Goal: Transaction & Acquisition: Obtain resource

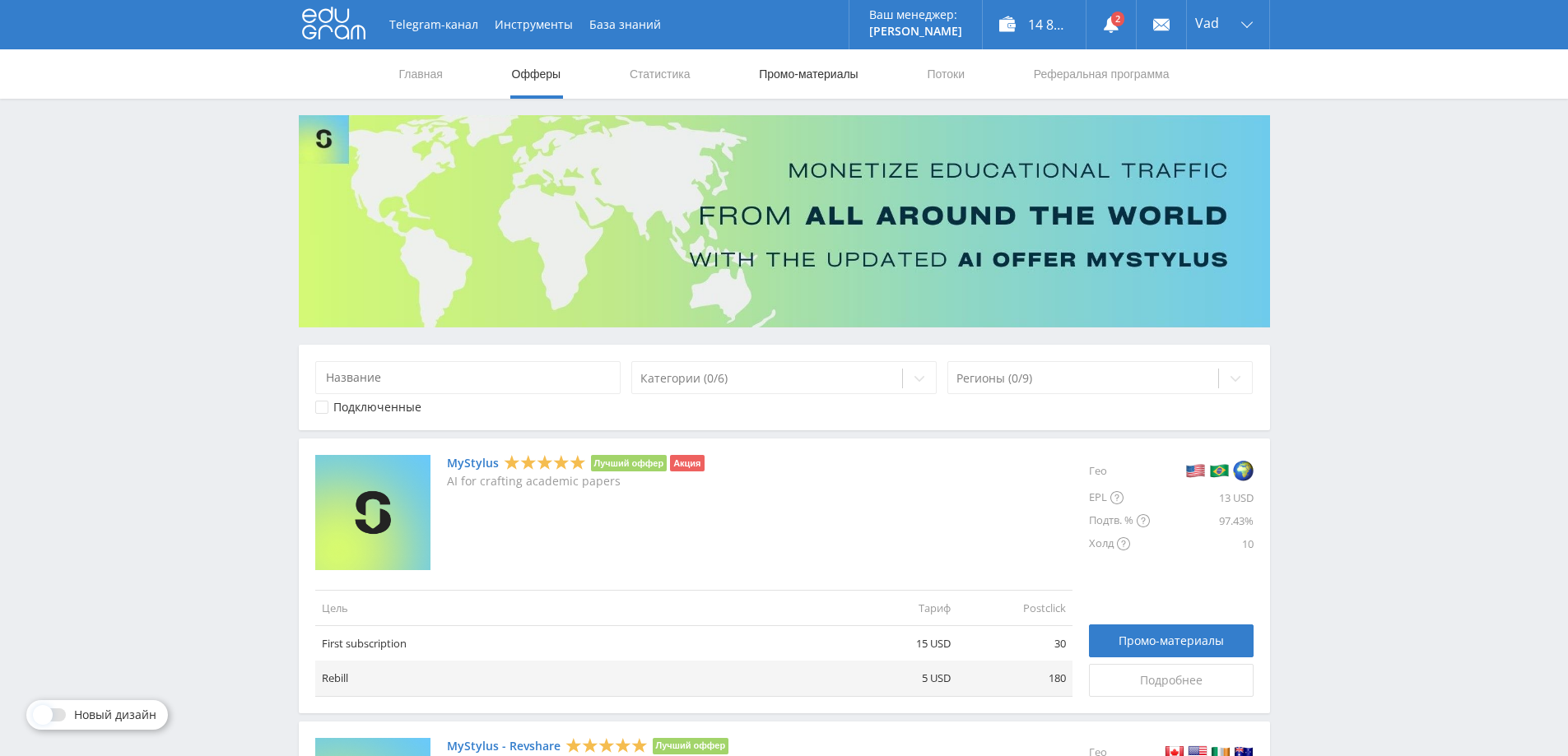
click at [772, 73] on link "Промо-материалы" at bounding box center [808, 74] width 102 height 49
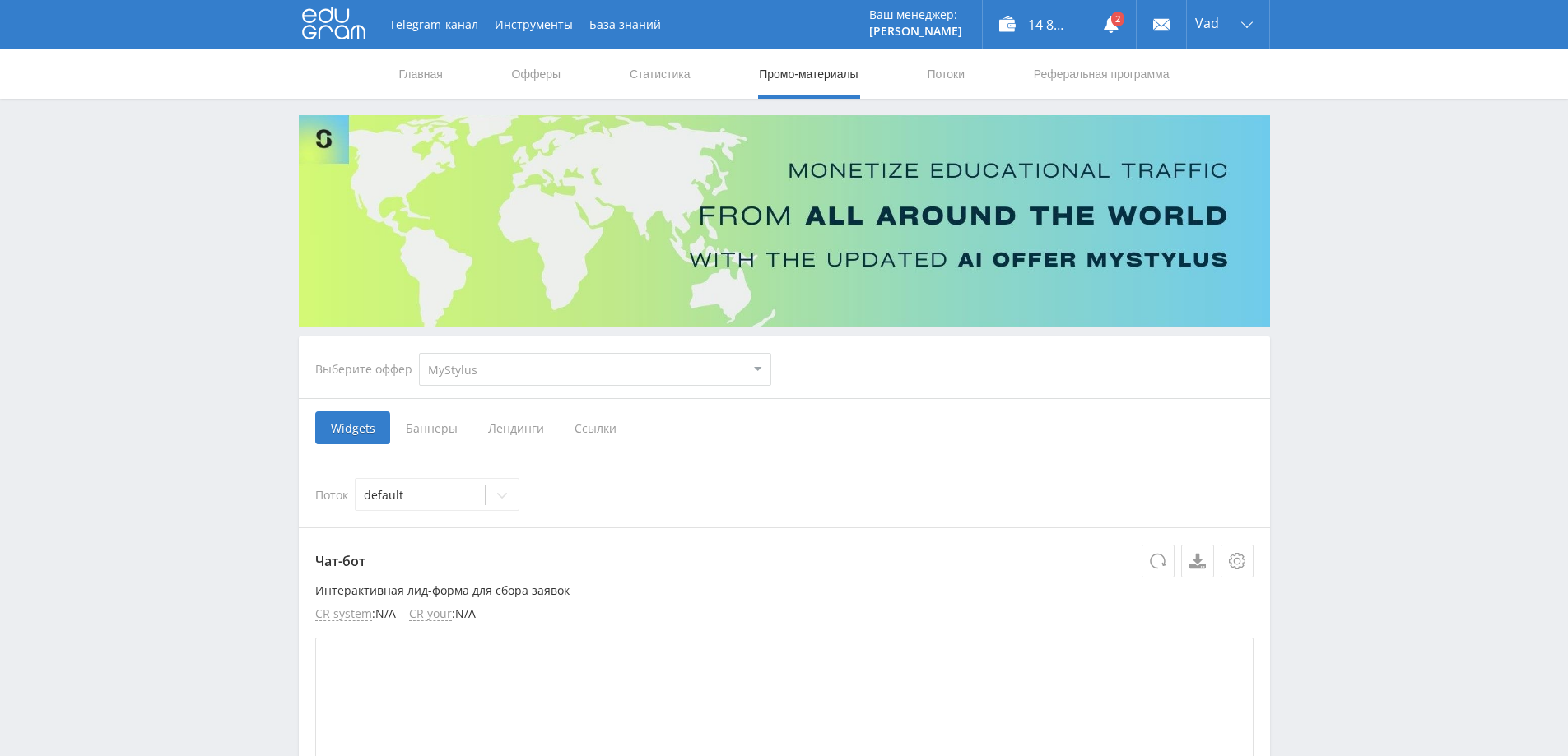
click at [539, 366] on select "MyStylus MyStylus - Revshare Кэмп Studybay Автор24 Studybay [GEOGRAPHIC_DATA] S…" at bounding box center [595, 369] width 352 height 33
select select "376"
click at [419, 353] on select "MyStylus MyStylus - Revshare Кэмп Studybay Автор24 Studybay [GEOGRAPHIC_DATA] S…" at bounding box center [595, 369] width 352 height 33
select select "376"
click at [440, 439] on span "Ссылки" at bounding box center [427, 428] width 73 height 33
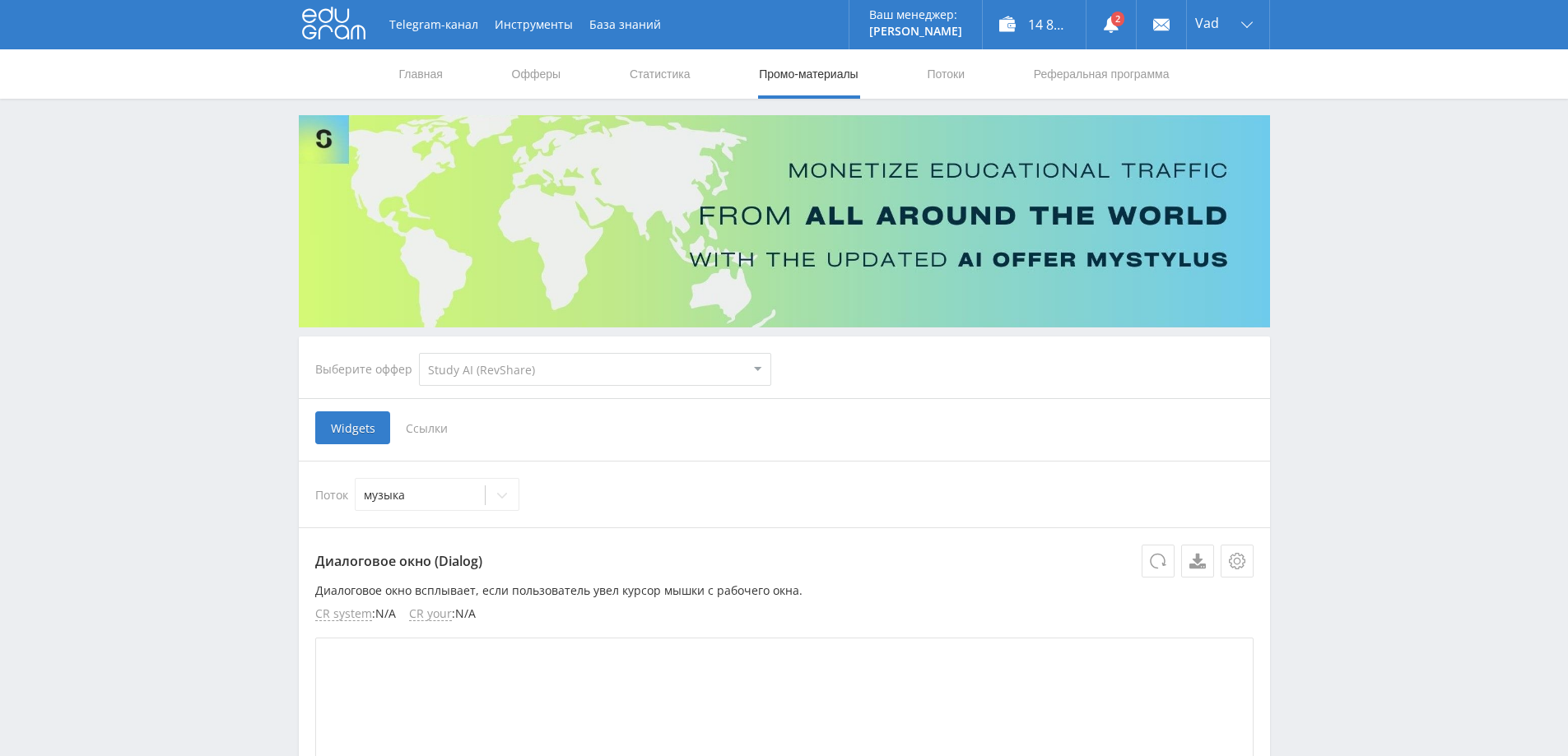
click at [0, 0] on input "Ссылки" at bounding box center [0, 0] width 0 height 0
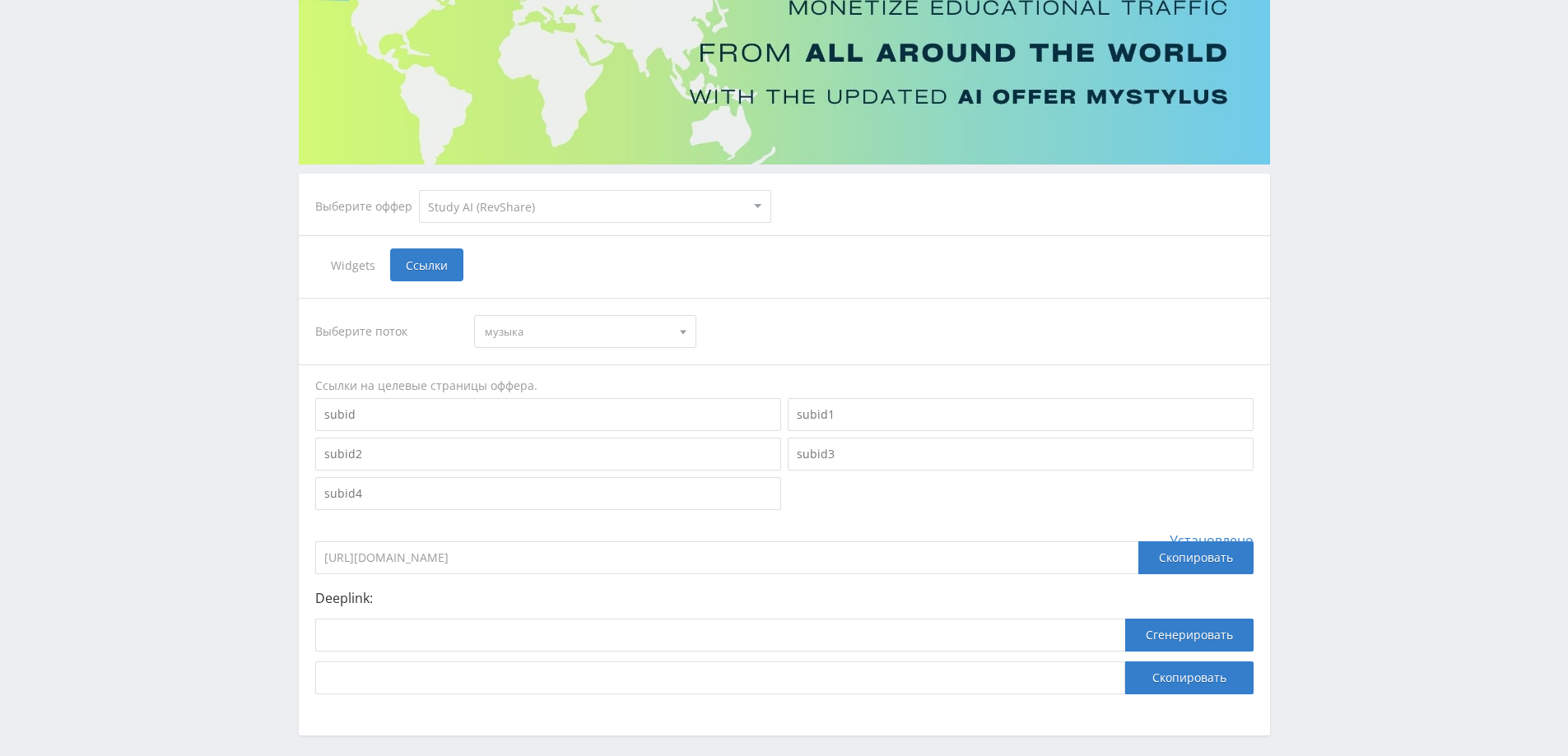
scroll to position [165, 0]
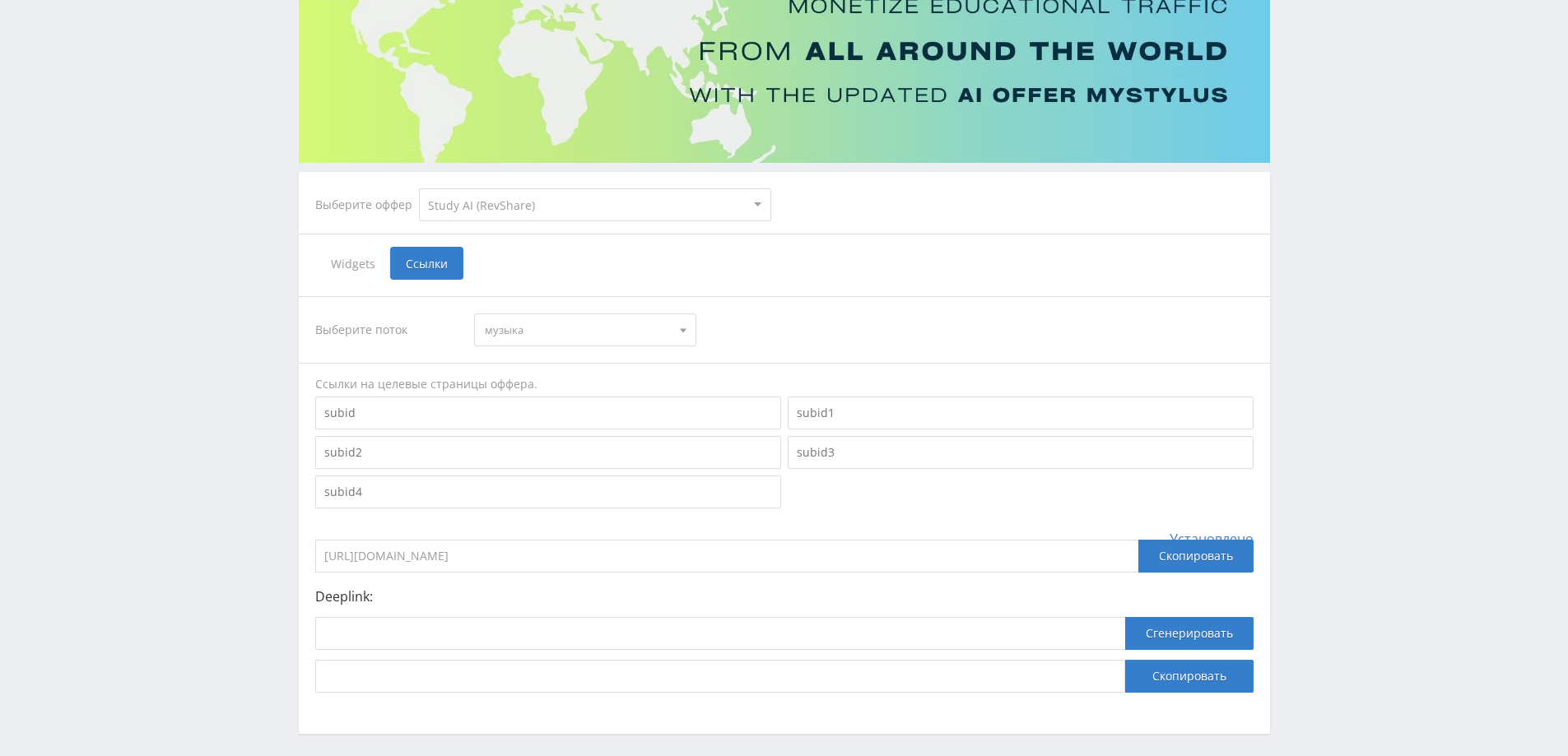
click at [600, 333] on span "музыка" at bounding box center [577, 330] width 186 height 31
click at [553, 386] on button "Оживление фото" at bounding box center [584, 383] width 220 height 23
click at [635, 564] on input "https://eduforms.org/?rid=a97caedb605de160" at bounding box center [727, 556] width 823 height 33
click at [1214, 556] on div "Скопировать" at bounding box center [1196, 556] width 115 height 33
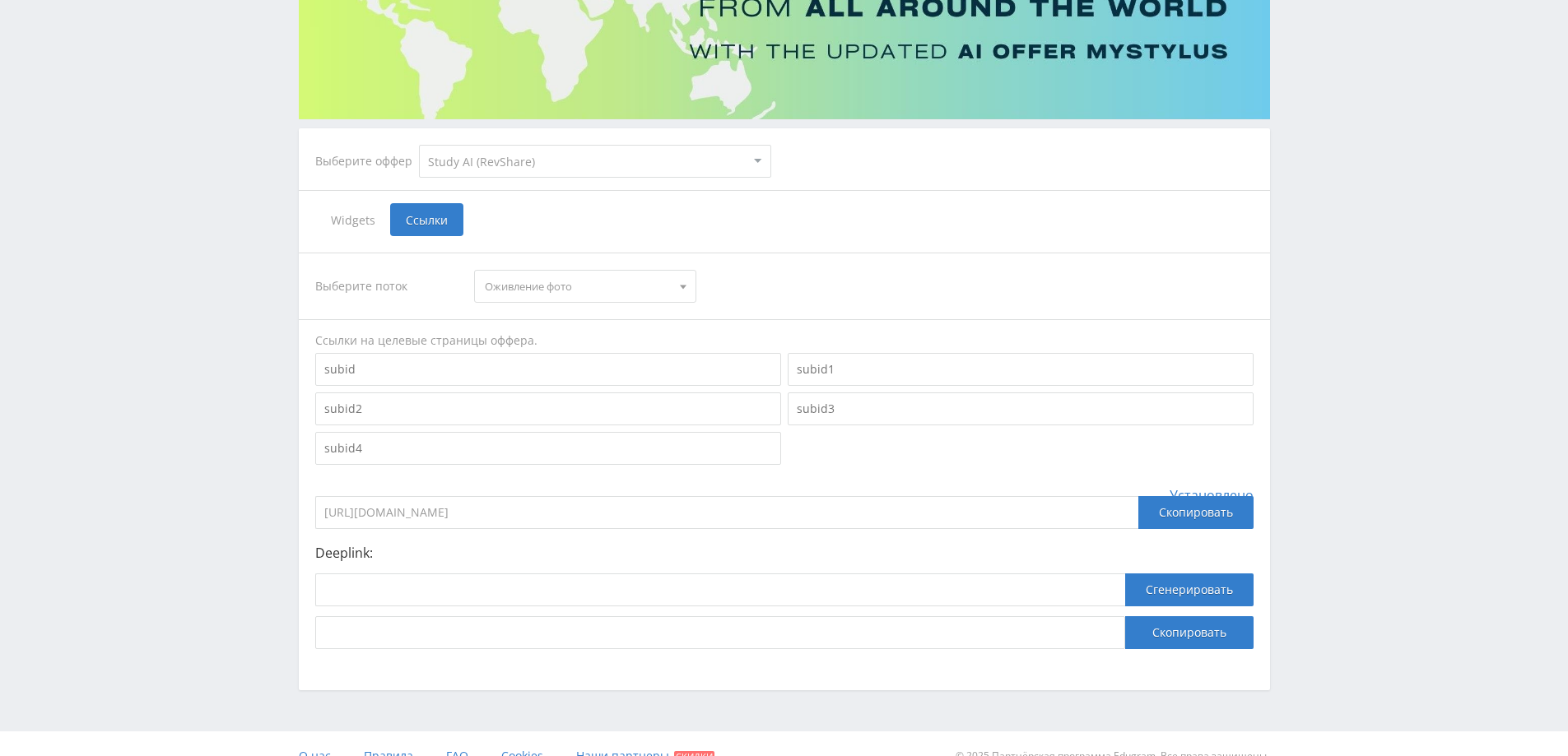
scroll to position [233, 0]
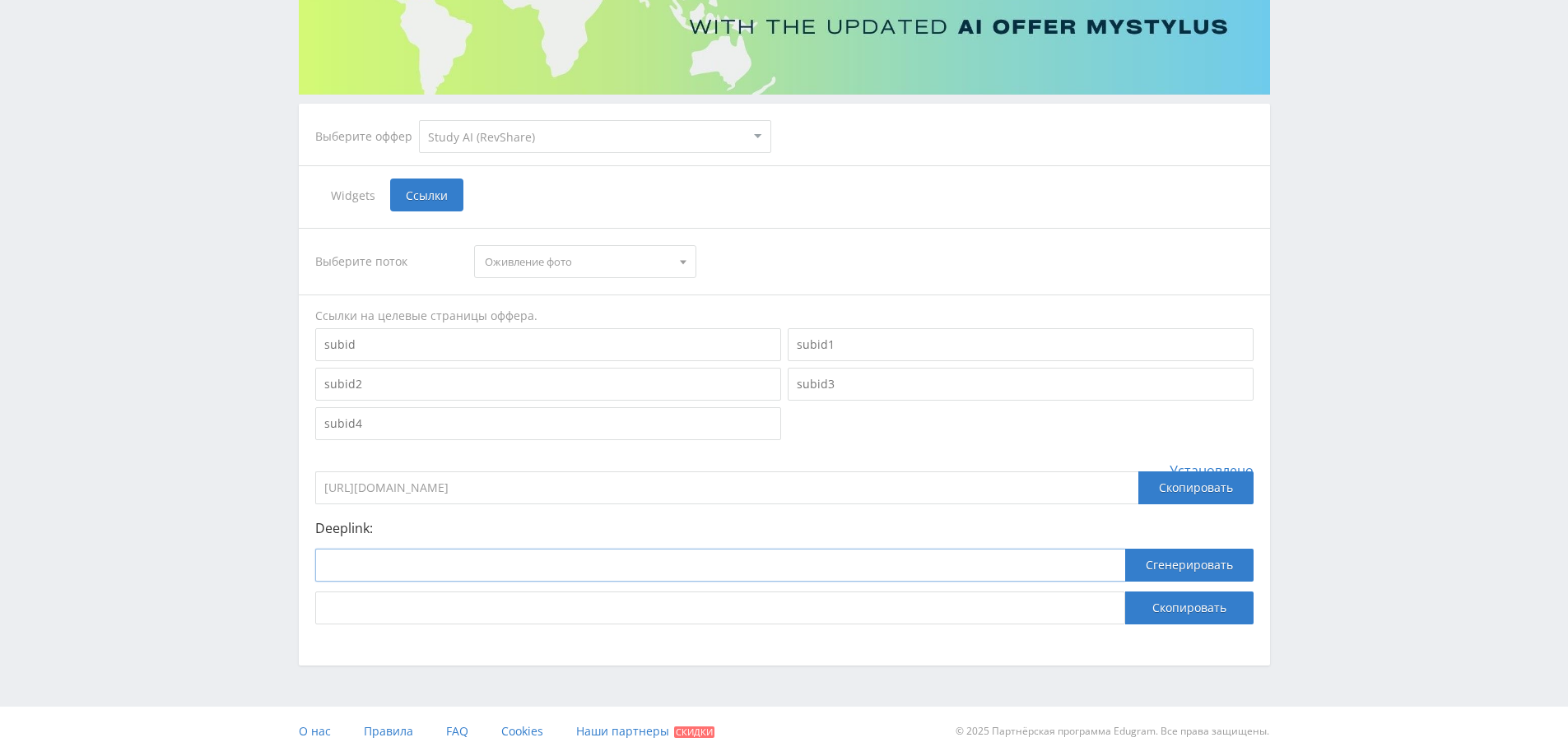
click at [459, 562] on input at bounding box center [720, 566] width 810 height 33
paste input "https://study24.ai/chat/google_veo3?edugram_id=a97caedb605de160&click_id=68d95c…"
type input "https://study24.ai/chat/google_veo3?edugram_id=a97caedb605de160&click_id=68d95c…"
click at [1162, 566] on button "Сгенерировать" at bounding box center [1189, 566] width 128 height 33
click at [1159, 605] on button "Скопировать" at bounding box center [1189, 608] width 128 height 33
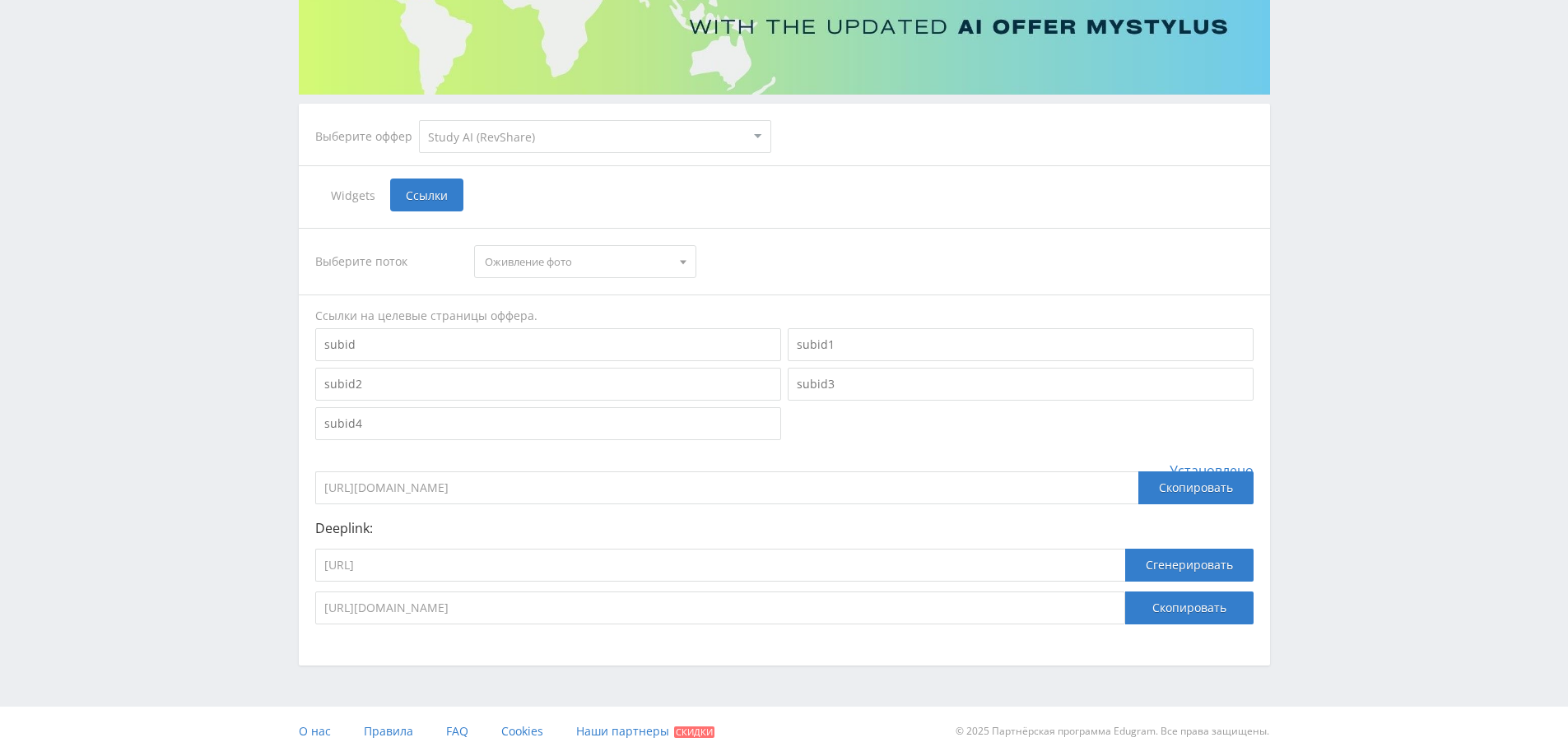
click at [395, 489] on input "https://eduforms.org/?rid=a97caedb605de160" at bounding box center [727, 488] width 823 height 33
click at [457, 557] on input "https://study24.ai/chat/google_veo3?edugram_id=a97caedb605de160&click_id=68d95c…" at bounding box center [720, 566] width 810 height 33
click at [516, 568] on input "https://study24.ai/chat/google_veo3?edugram_id=a97caedb605de160&click_id=68d95c…" at bounding box center [720, 566] width 810 height 33
click at [519, 565] on input "https://study24.ai/chat/google_veo3?edugram_id=a97caedb605de160&click_id=68d95c…" at bounding box center [720, 566] width 810 height 33
drag, startPoint x: 515, startPoint y: 566, endPoint x: 1128, endPoint y: 581, distance: 613.2
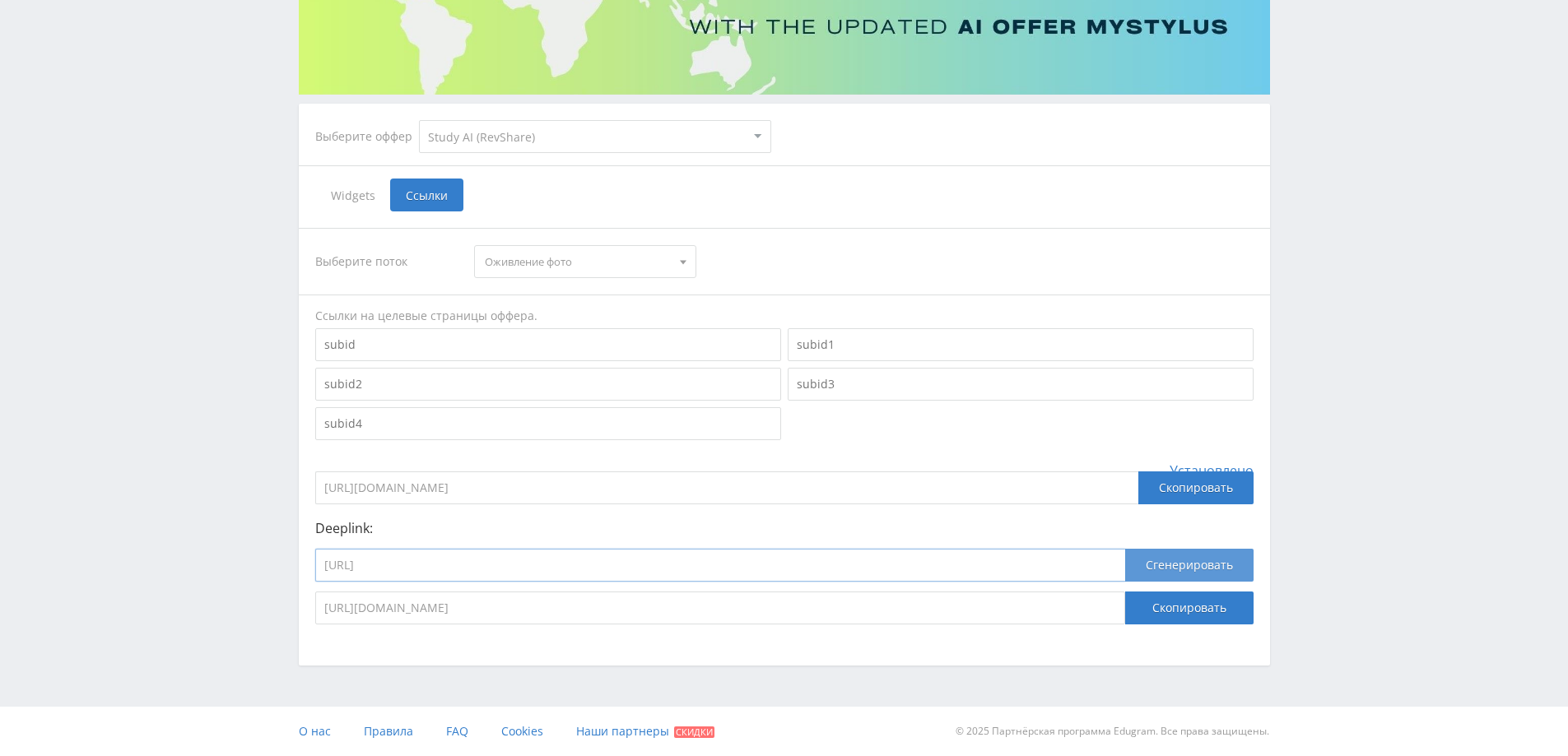
click at [1126, 586] on div "https://study24.ai/chat/google_veo3?edugram_id=a97caedb605de160&click_id=68d95c…" at bounding box center [784, 571] width 938 height 43
type input "https://study24.ai/chat/google_veo3"
click at [1197, 560] on button "Сгенерировать" at bounding box center [1189, 566] width 128 height 33
click at [1178, 605] on button "Скопировать" at bounding box center [1189, 608] width 128 height 33
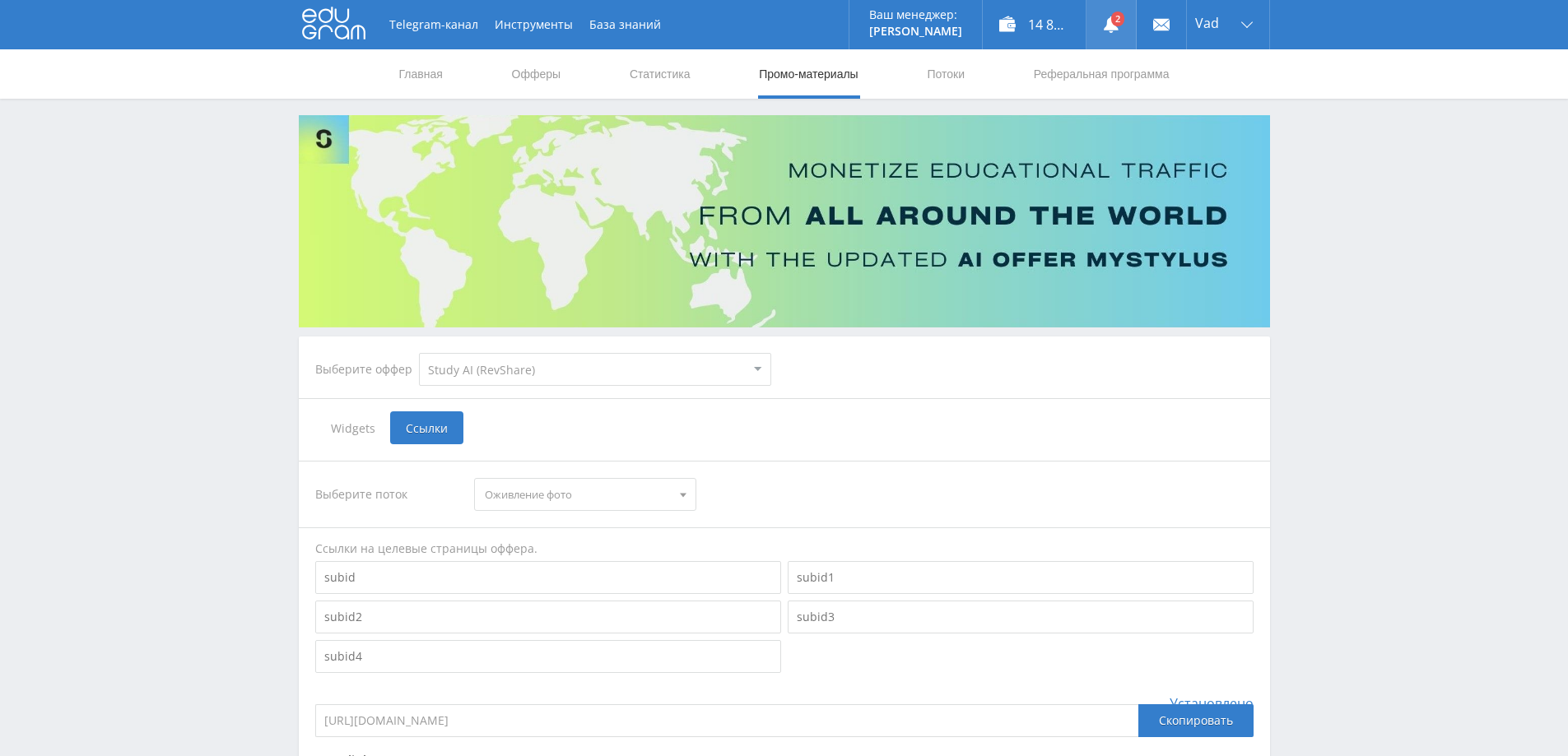
click at [1111, 31] on use at bounding box center [1111, 24] width 14 height 16
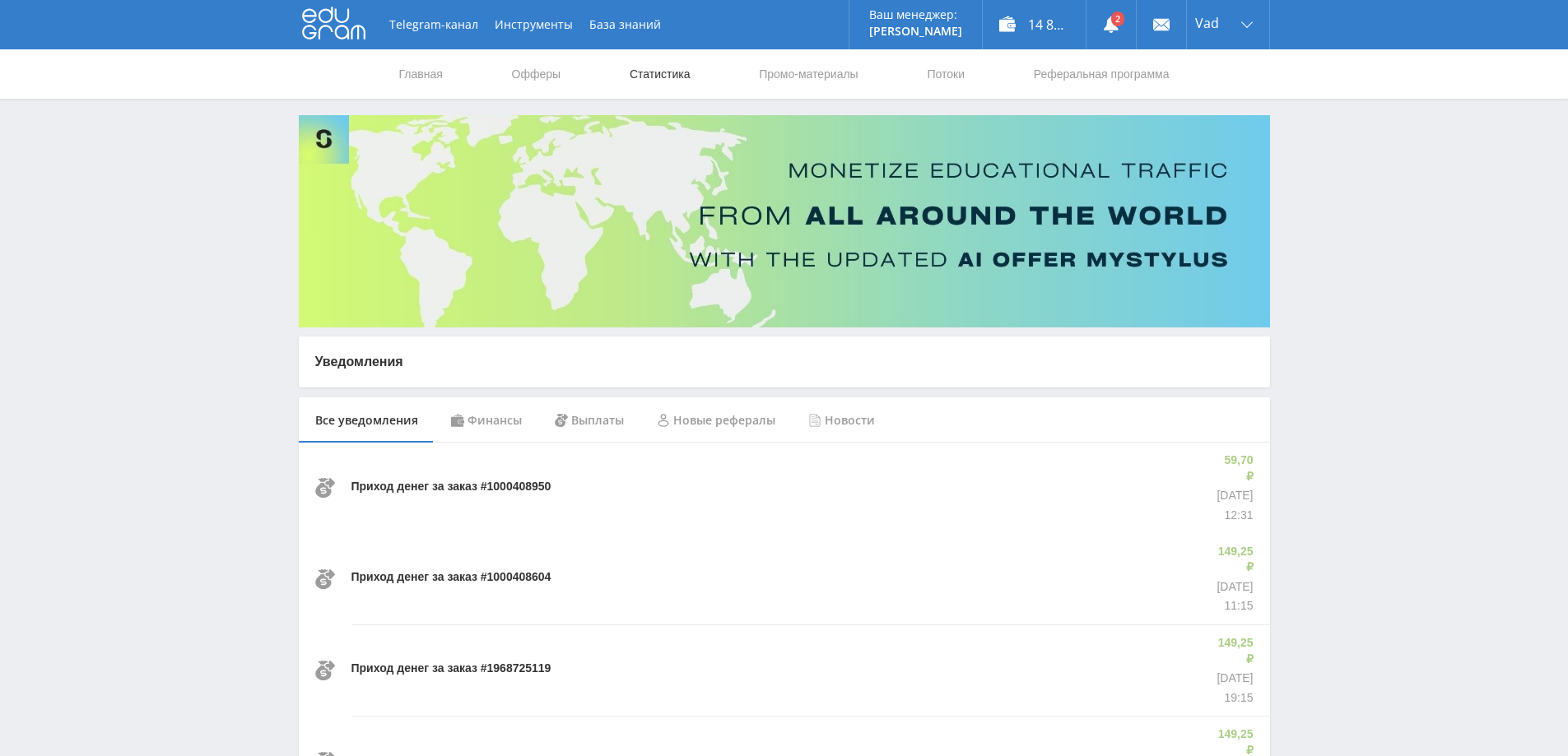
click at [654, 72] on link "Статистика" at bounding box center [659, 74] width 64 height 49
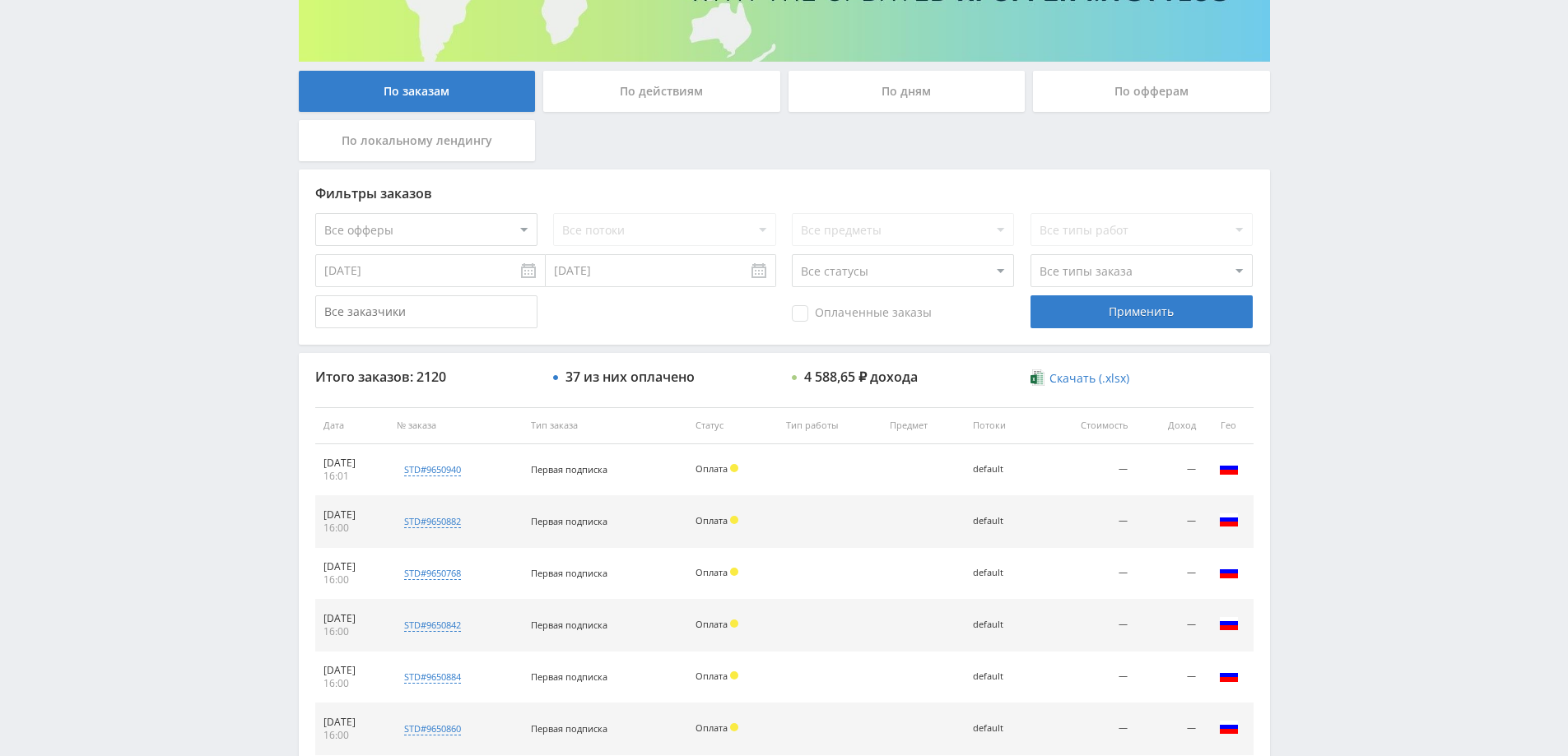
scroll to position [329, 0]
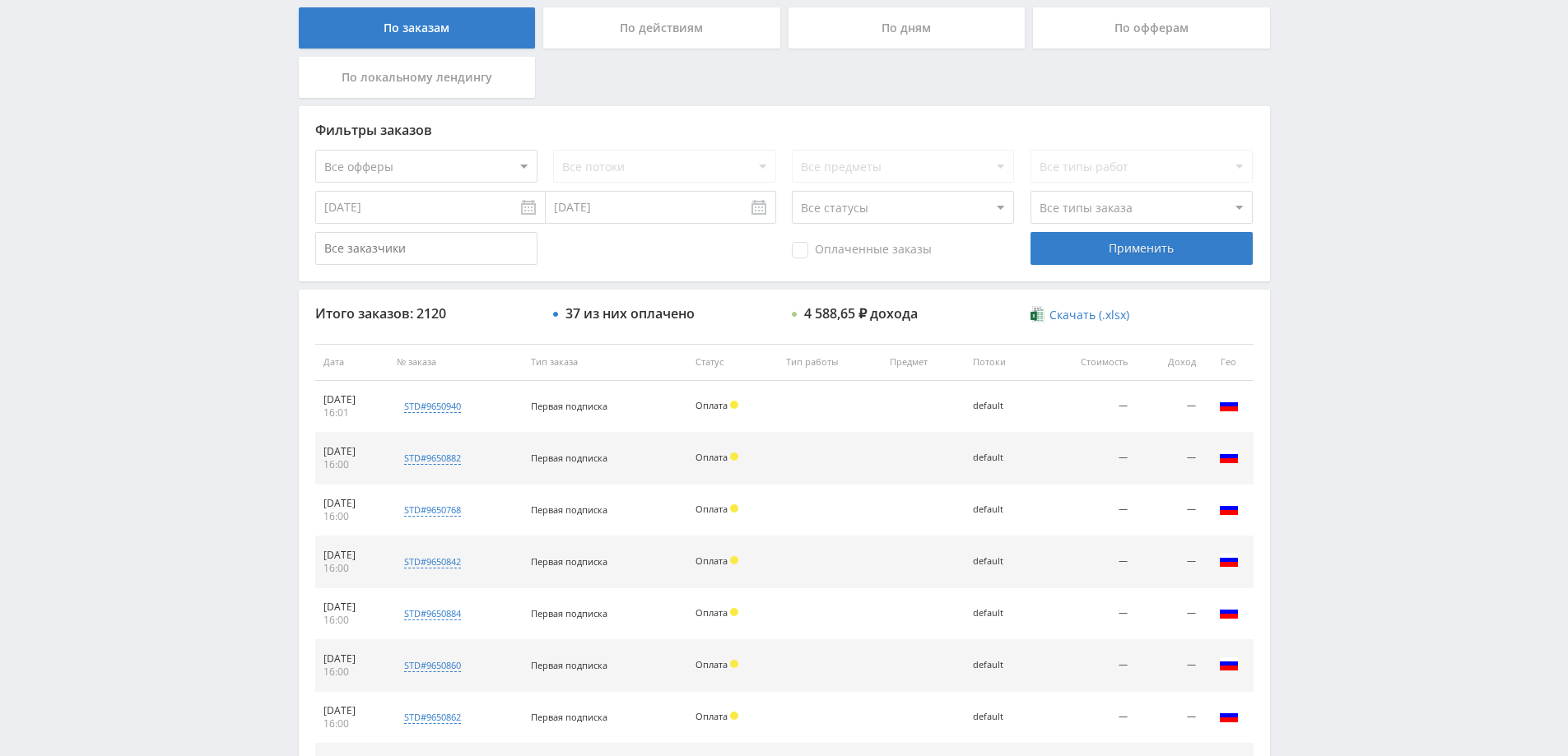
click at [900, 33] on div "По дням" at bounding box center [906, 28] width 237 height 41
click at [0, 0] on input "По дням" at bounding box center [0, 0] width 0 height 0
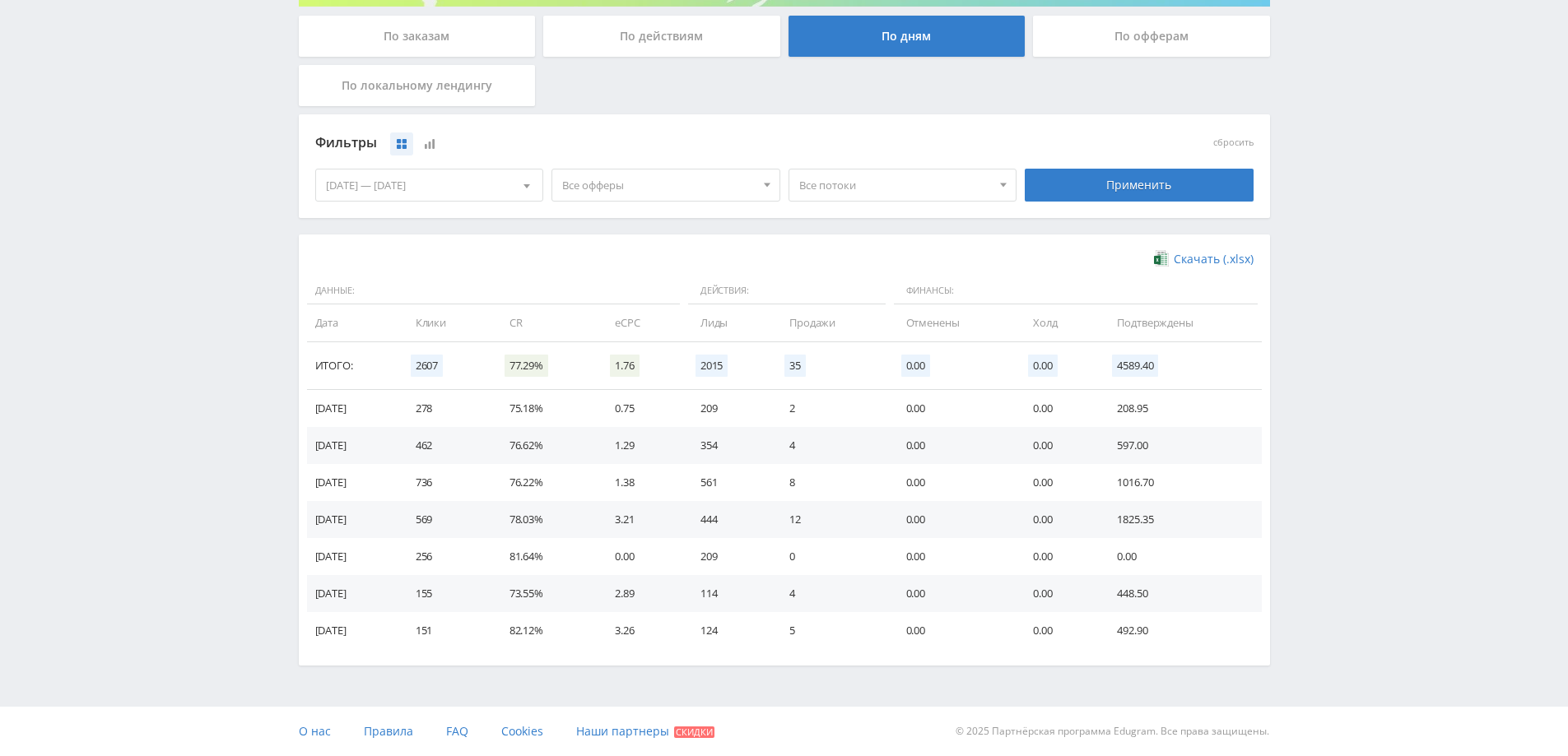
scroll to position [0, 0]
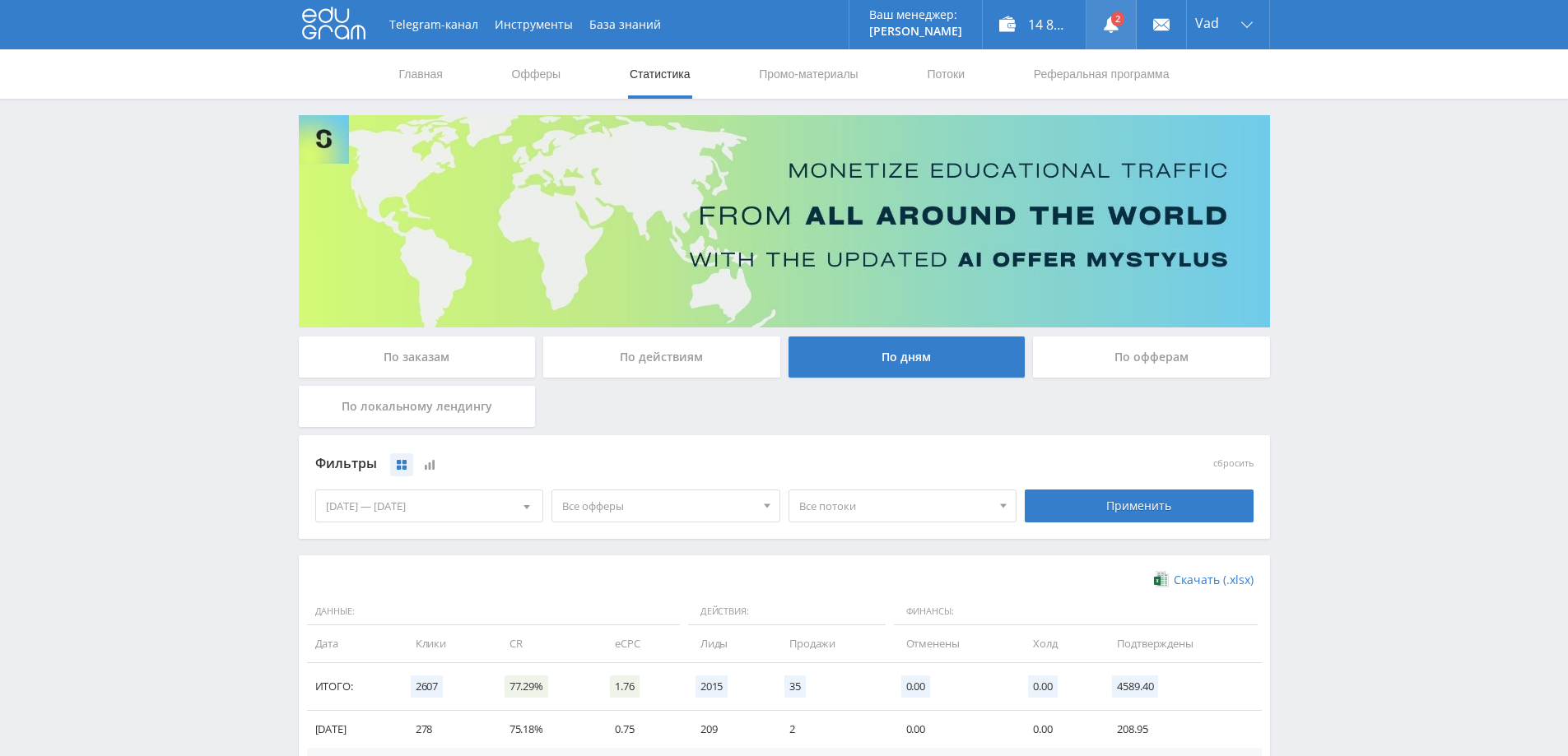
click at [1109, 18] on use at bounding box center [1111, 24] width 14 height 16
